Goal: Information Seeking & Learning: Learn about a topic

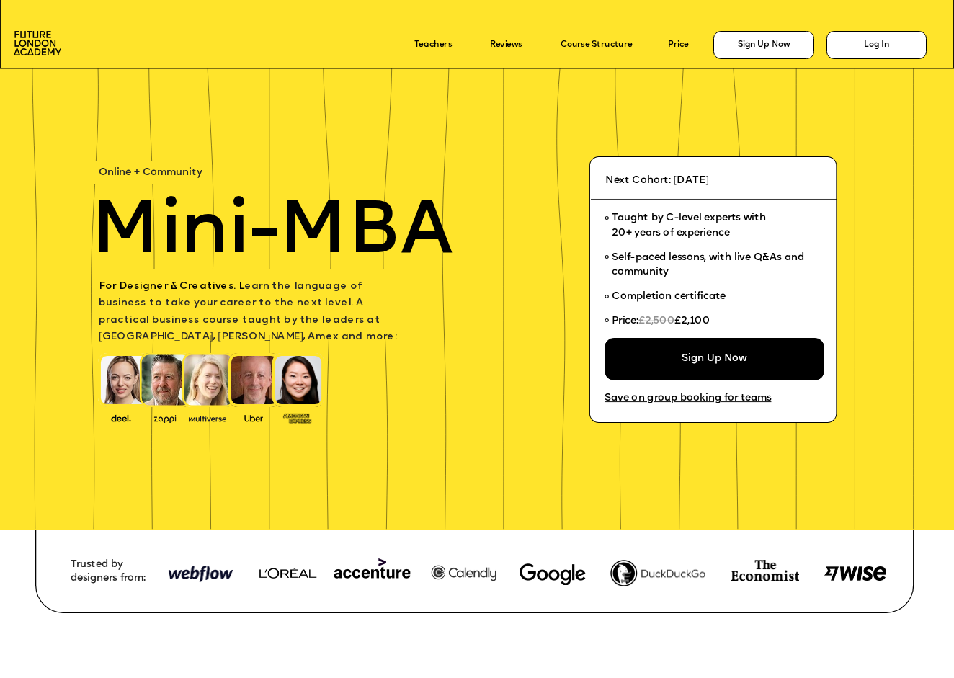
scroll to position [453, 0]
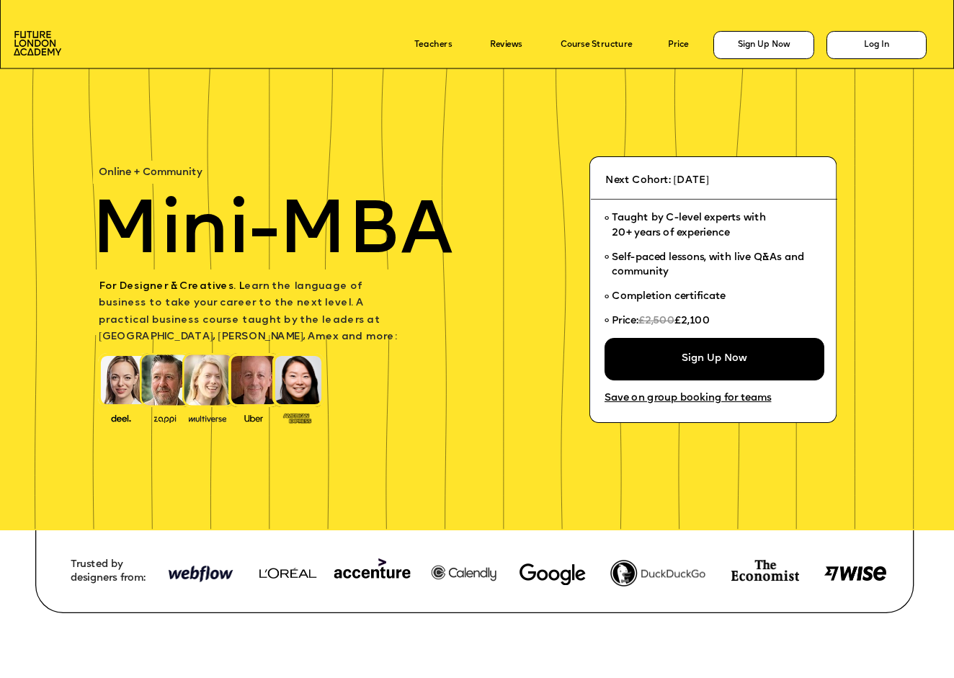
scroll to position [453, 0]
